Goal: Task Accomplishment & Management: Manage account settings

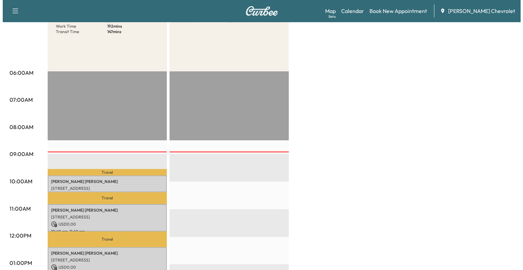
scroll to position [121, 0]
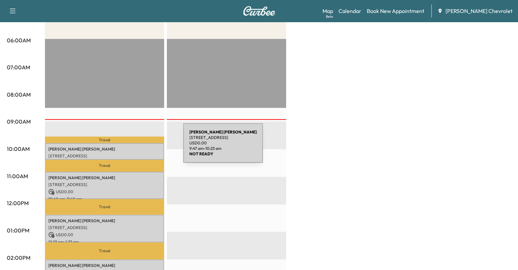
click at [131, 147] on p "[PERSON_NAME]" at bounding box center [104, 148] width 112 height 5
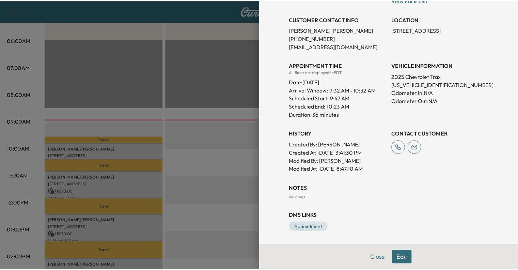
scroll to position [0, 0]
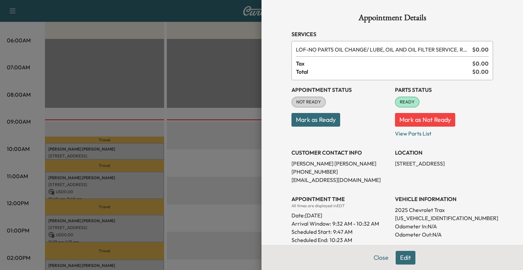
click at [319, 123] on button "Mark as Ready" at bounding box center [316, 120] width 49 height 14
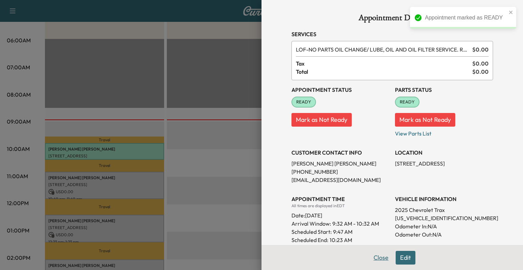
click at [373, 253] on button "Close" at bounding box center [381, 257] width 24 height 14
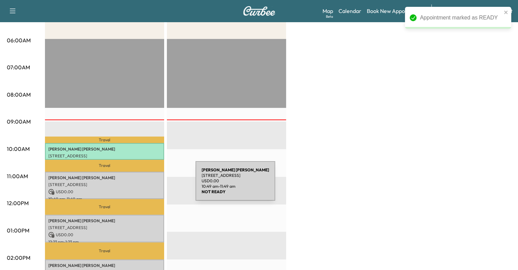
click at [144, 185] on p "[STREET_ADDRESS]" at bounding box center [104, 184] width 112 height 5
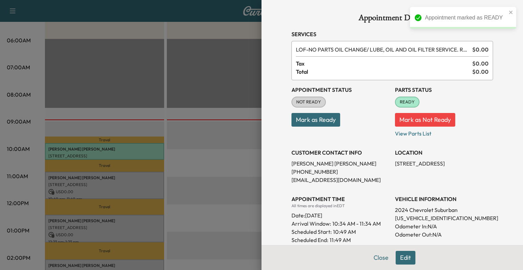
click at [321, 119] on button "Mark as Ready" at bounding box center [316, 120] width 49 height 14
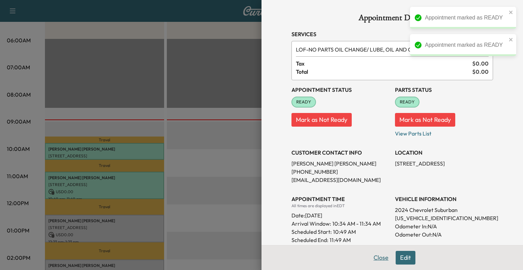
click at [380, 260] on button "Close" at bounding box center [381, 257] width 24 height 14
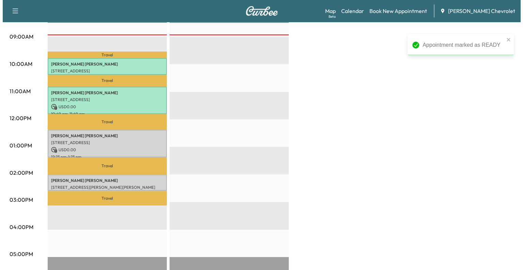
scroll to position [207, 0]
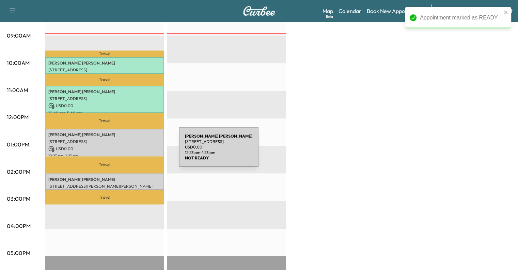
click at [128, 153] on p "12:23 pm - 1:23 pm" at bounding box center [104, 155] width 112 height 5
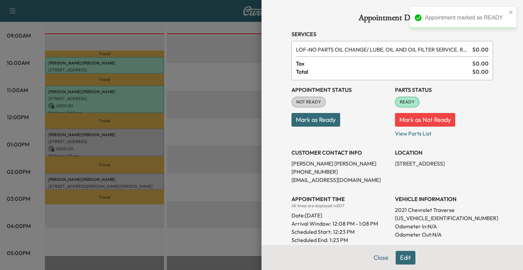
scroll to position [7, 0]
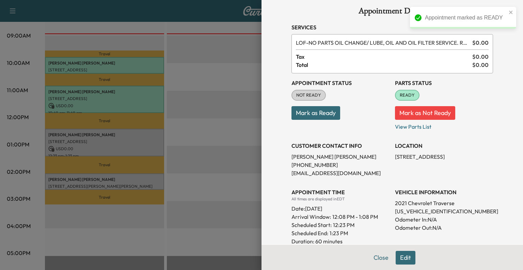
click at [309, 111] on button "Mark as Ready" at bounding box center [316, 113] width 49 height 14
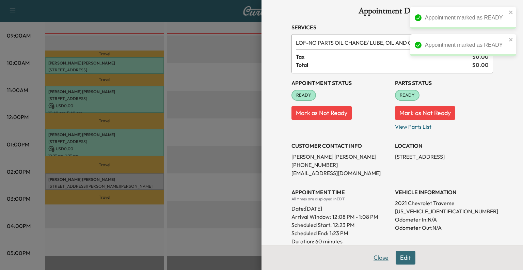
click at [375, 264] on button "Close" at bounding box center [381, 257] width 24 height 14
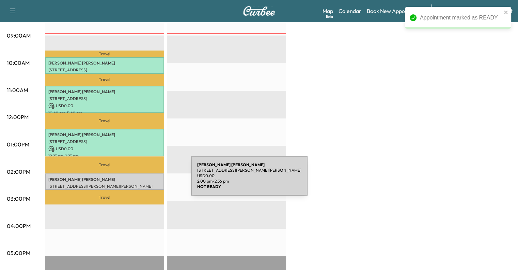
click at [140, 180] on div "[PERSON_NAME] [STREET_ADDRESS][PERSON_NAME][PERSON_NAME] USD 0.00 2:00 pm - 2:3…" at bounding box center [104, 181] width 119 height 16
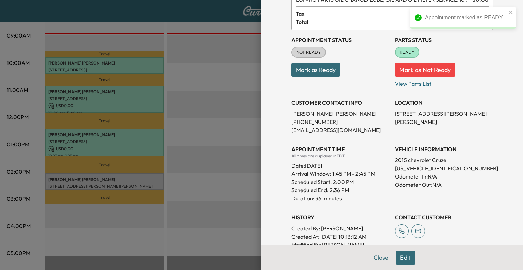
scroll to position [50, 0]
click at [307, 69] on button "Mark as Ready" at bounding box center [316, 70] width 49 height 14
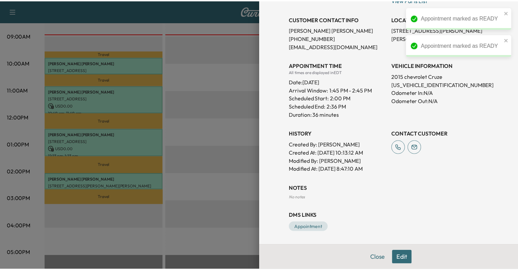
scroll to position [0, 0]
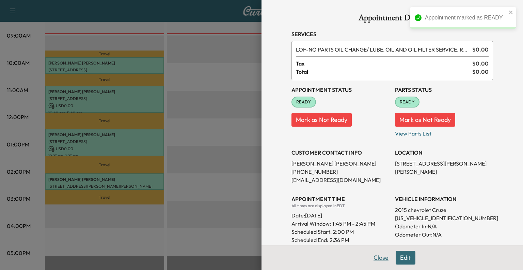
click at [381, 260] on button "Close" at bounding box center [381, 257] width 24 height 14
